Goal: Transaction & Acquisition: Purchase product/service

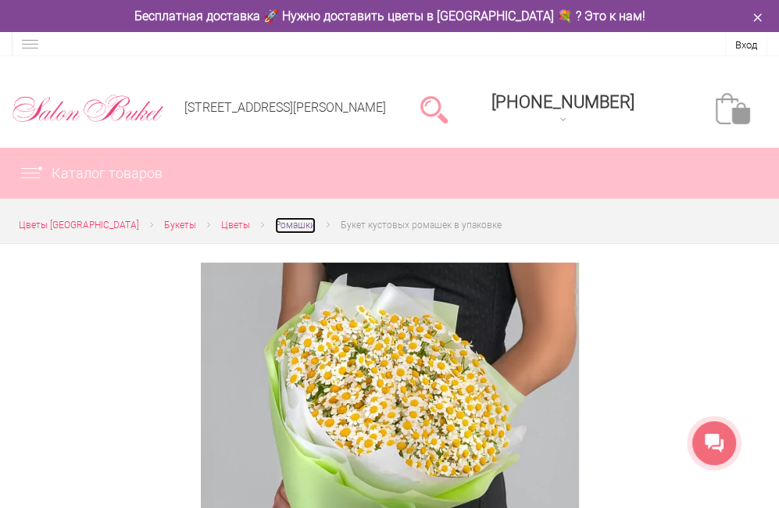
click at [290, 227] on span "Ромашки" at bounding box center [295, 224] width 41 height 11
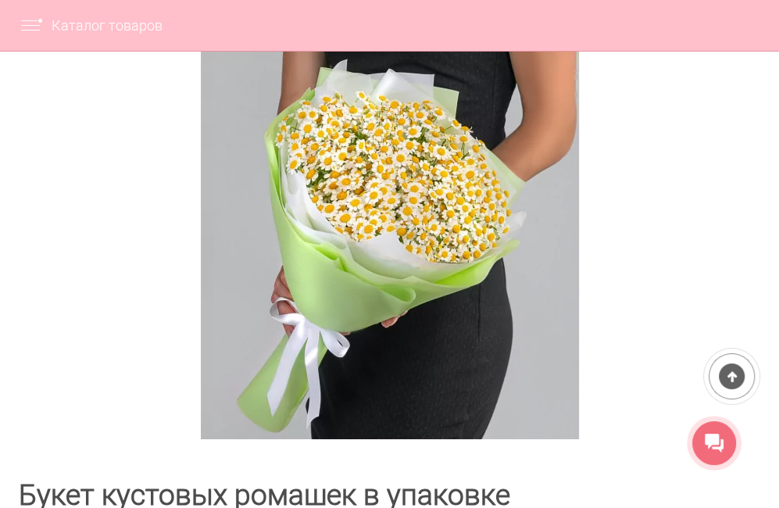
scroll to position [234, 0]
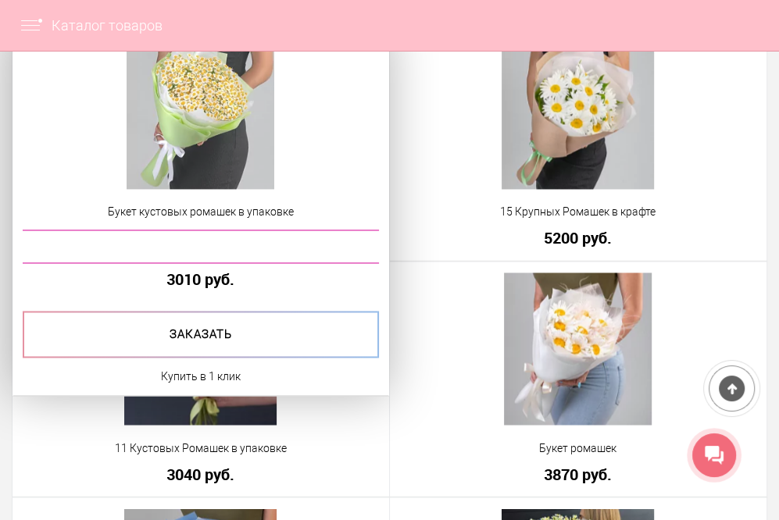
scroll to position [1562, 0]
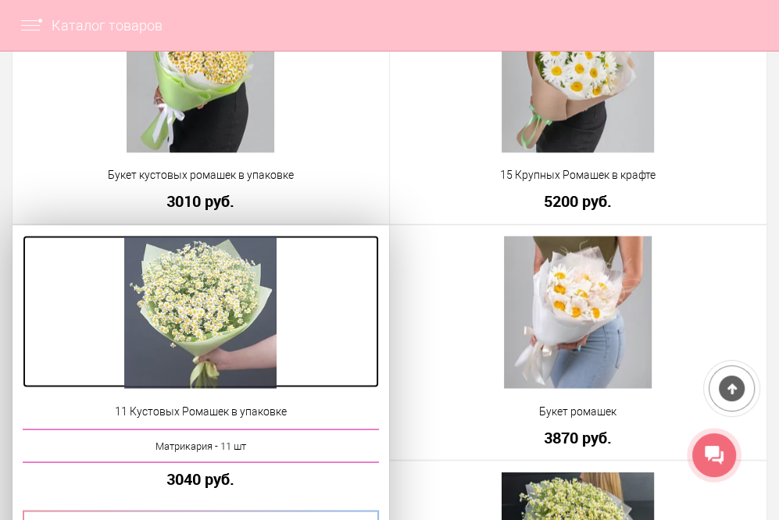
click at [182, 308] on img at bounding box center [200, 312] width 152 height 152
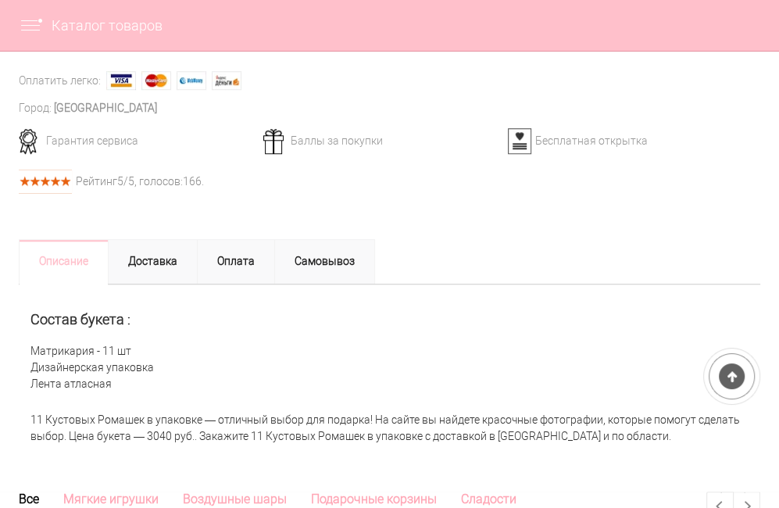
scroll to position [859, 0]
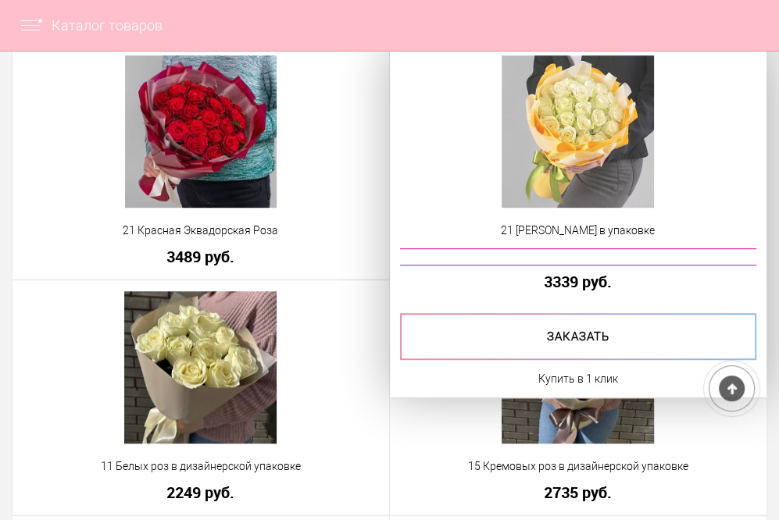
scroll to position [547, 0]
